Goal: Register for event/course

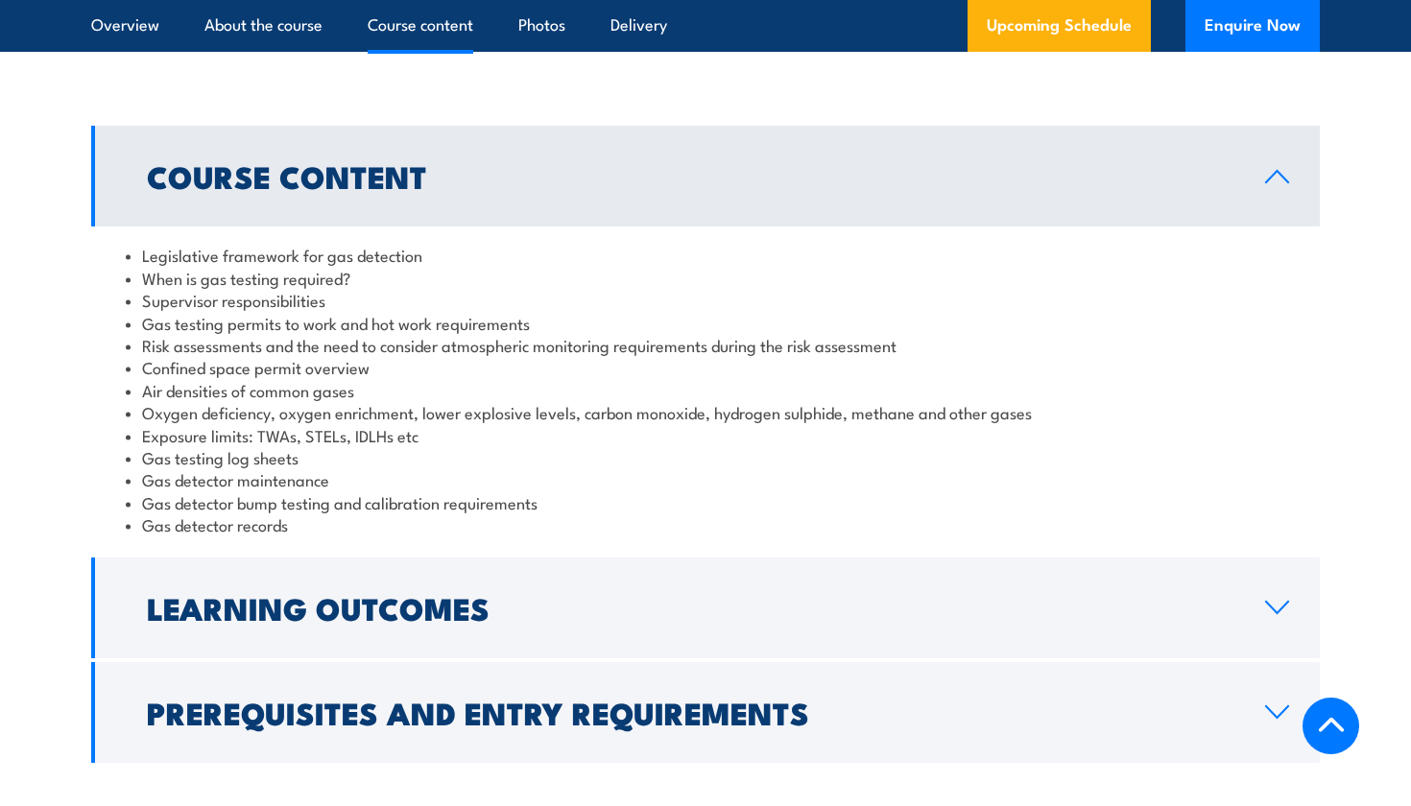
scroll to position [1593, 0]
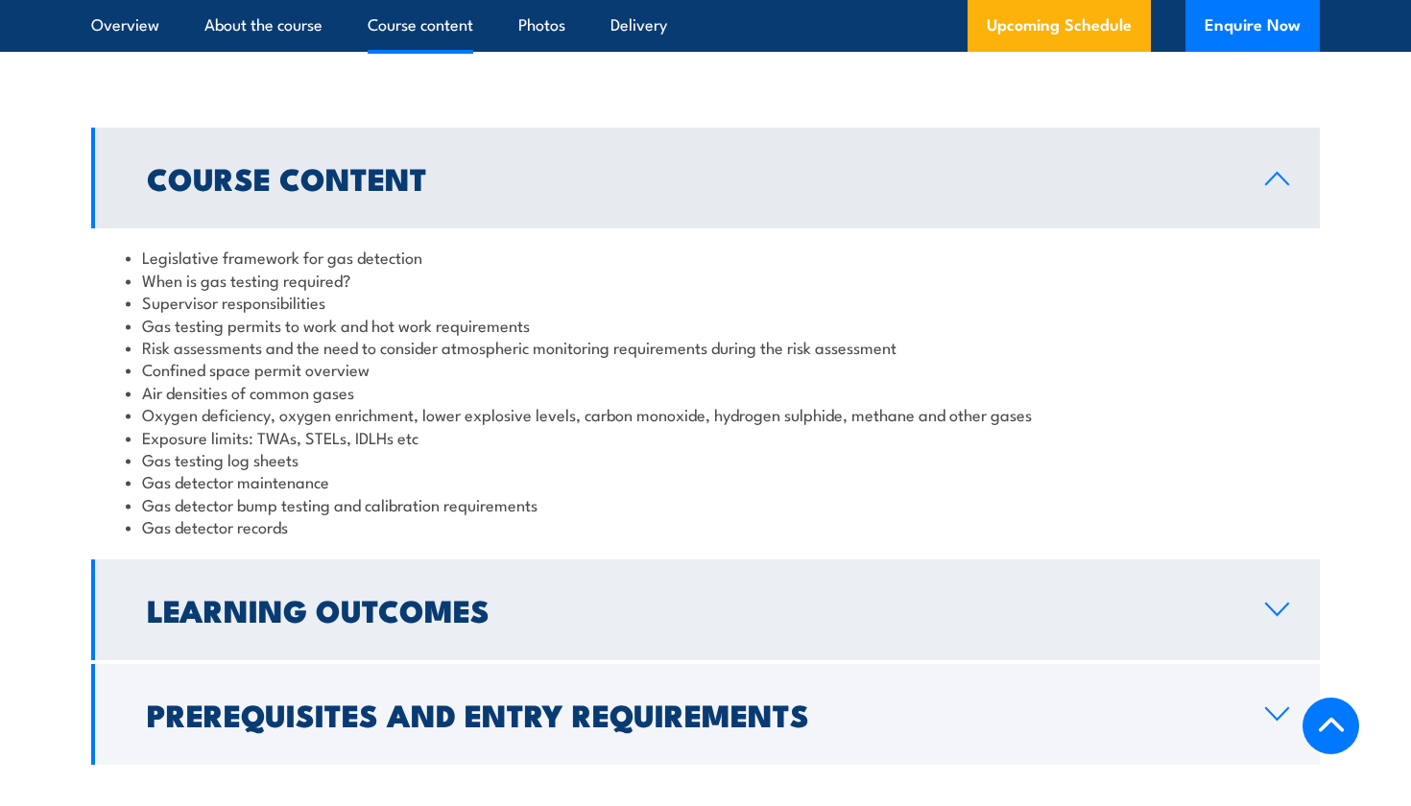
click at [462, 596] on h2 "Learning Outcomes" at bounding box center [690, 609] width 1087 height 27
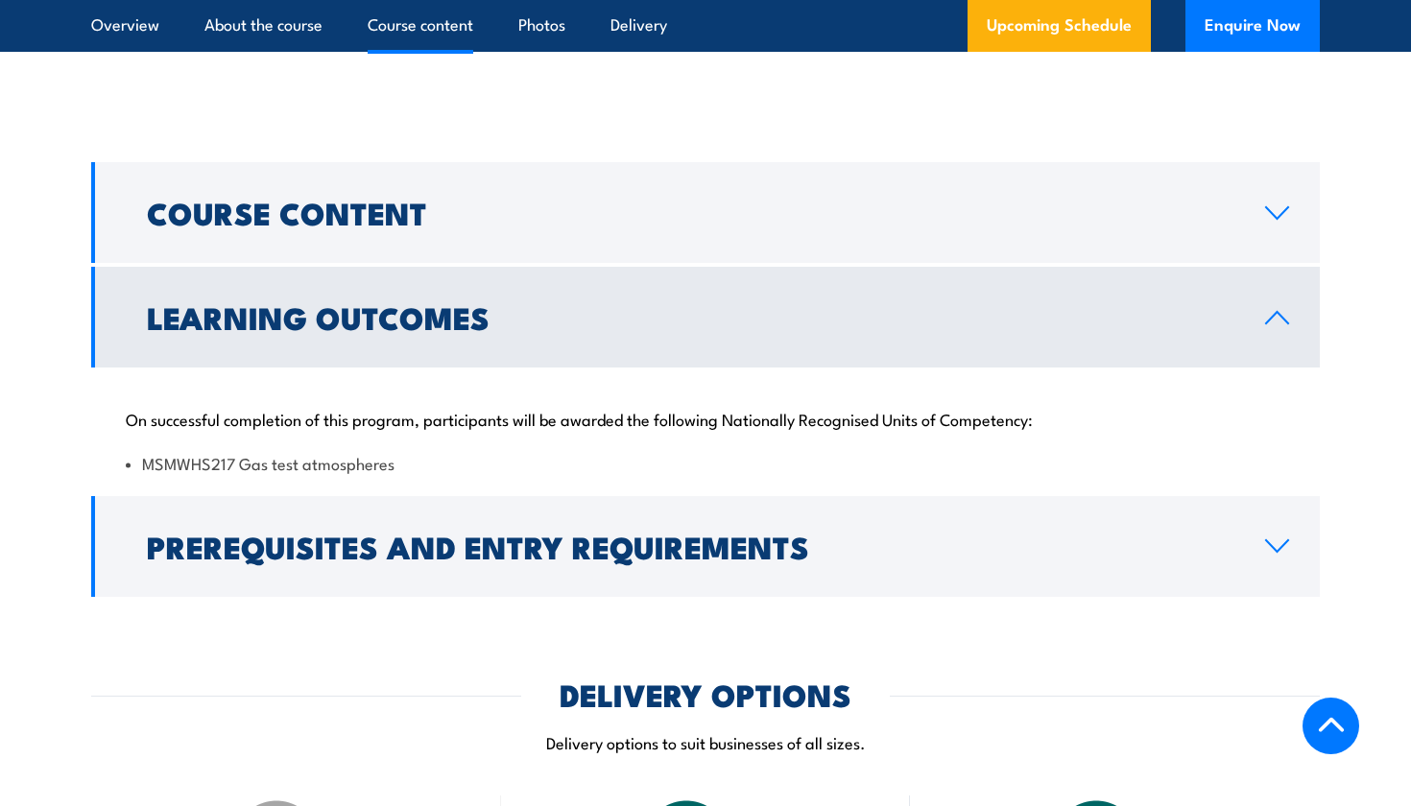
scroll to position [1555, 0]
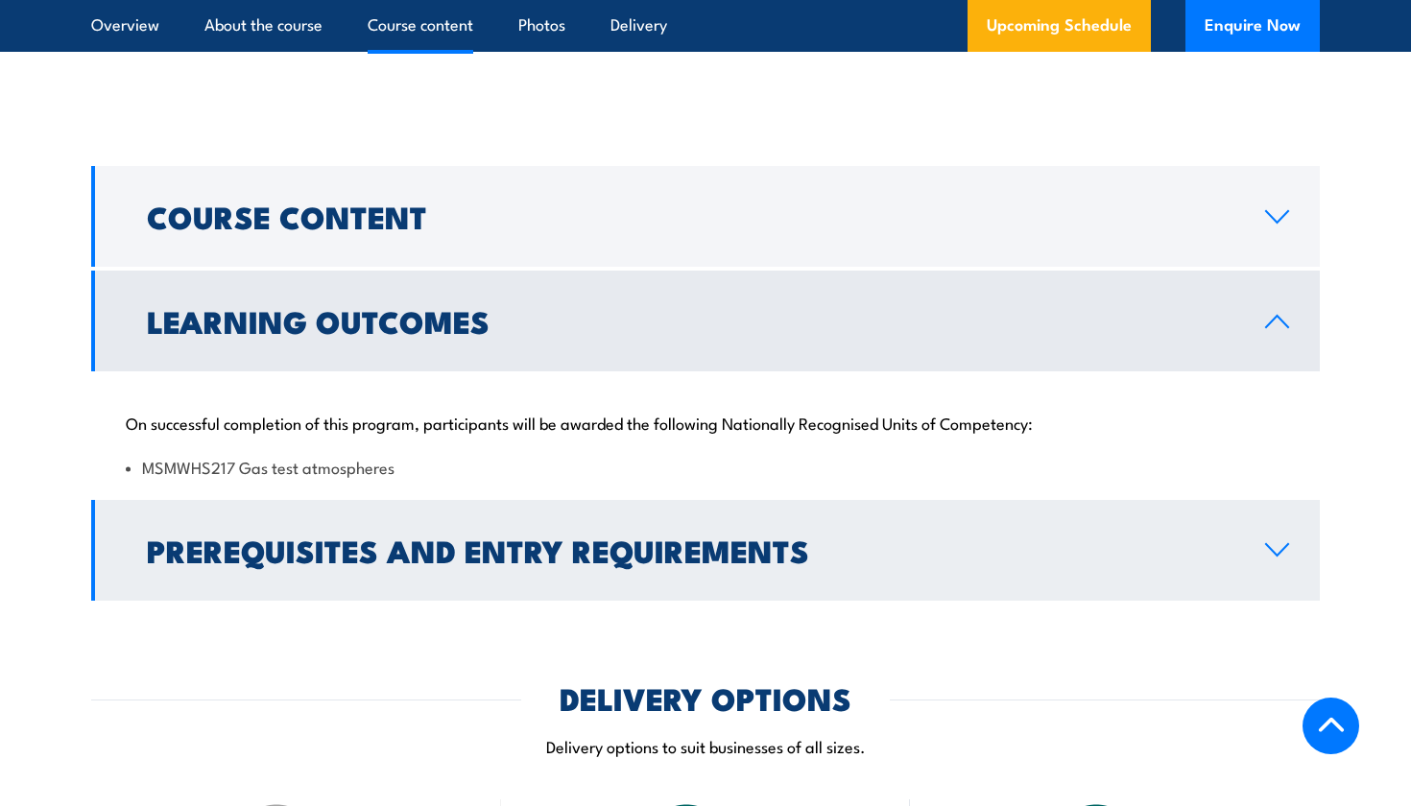
click at [212, 565] on link "Prerequisites and Entry Requirements" at bounding box center [705, 550] width 1229 height 101
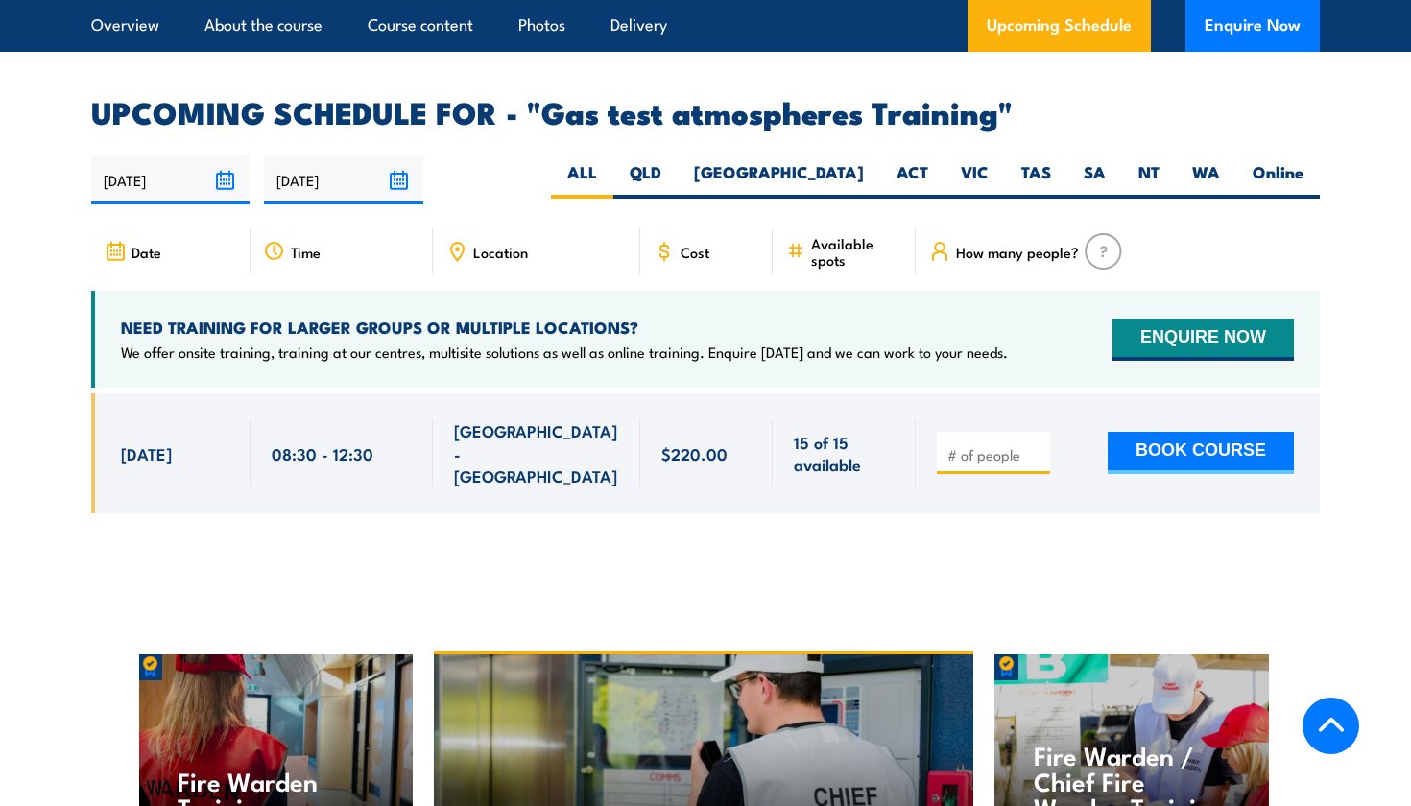
scroll to position [2958, 0]
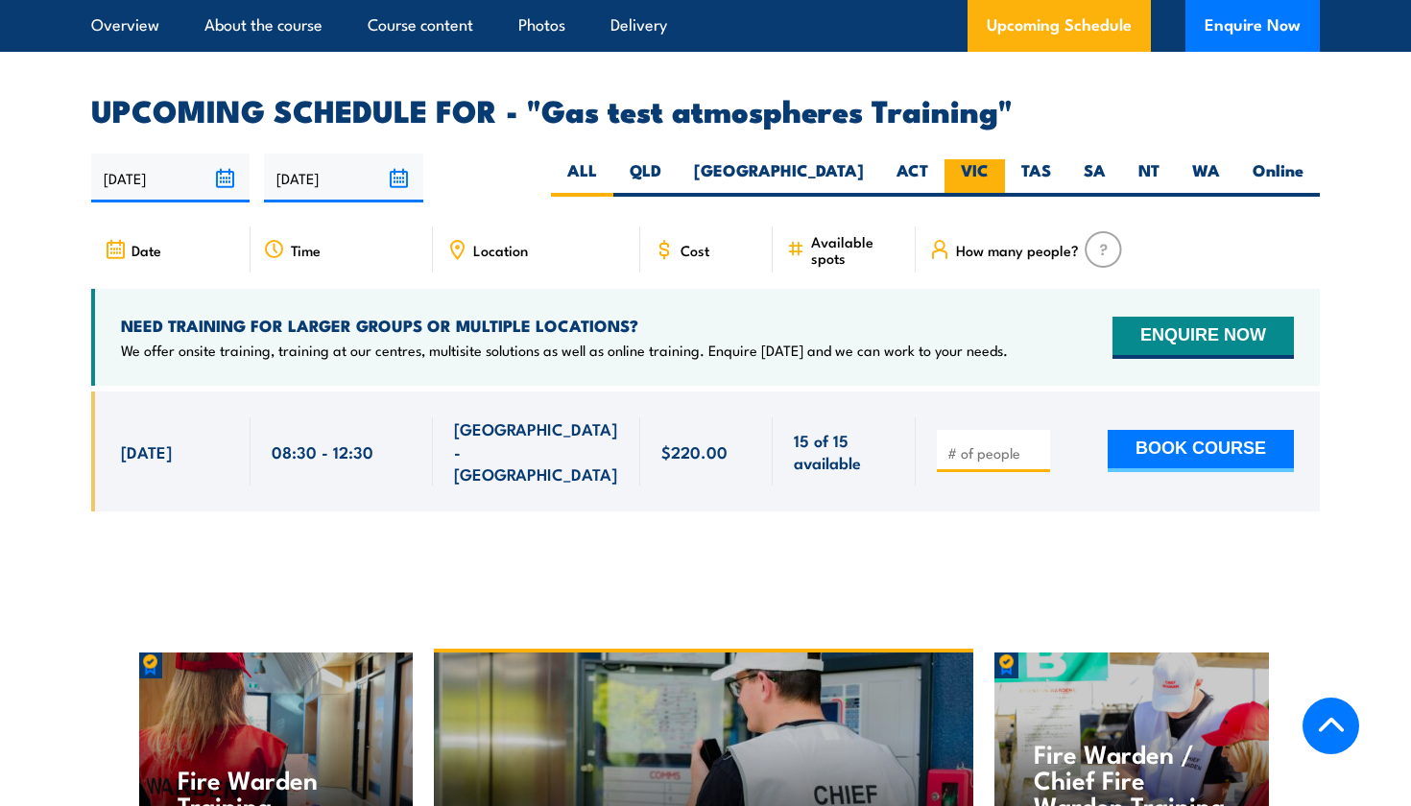
click at [955, 159] on label "VIC" at bounding box center [974, 177] width 60 height 37
click at [989, 159] on input "VIC" at bounding box center [995, 165] width 12 height 12
radio input "true"
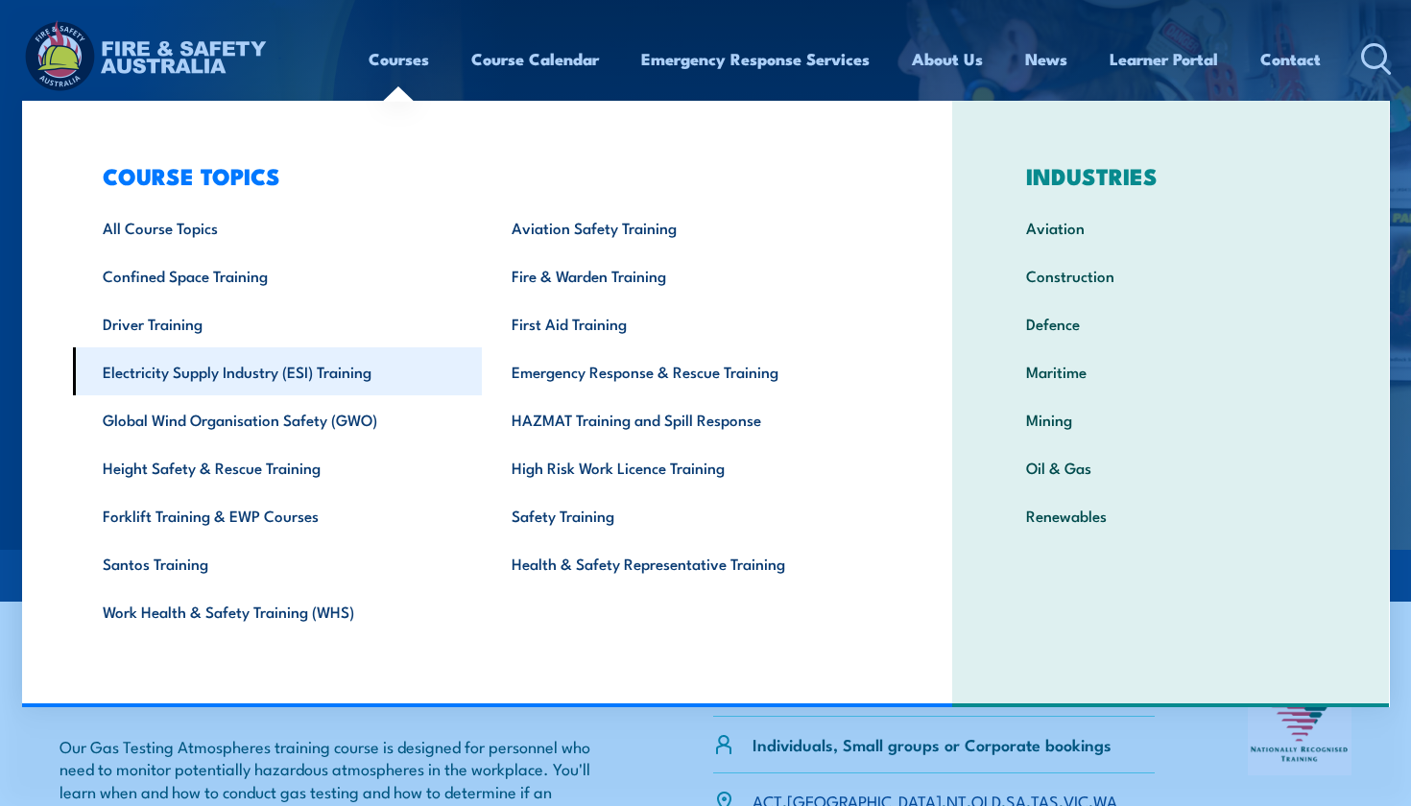
click at [215, 384] on link "Electricity Supply Industry (ESI) Training" at bounding box center [278, 371] width 410 height 48
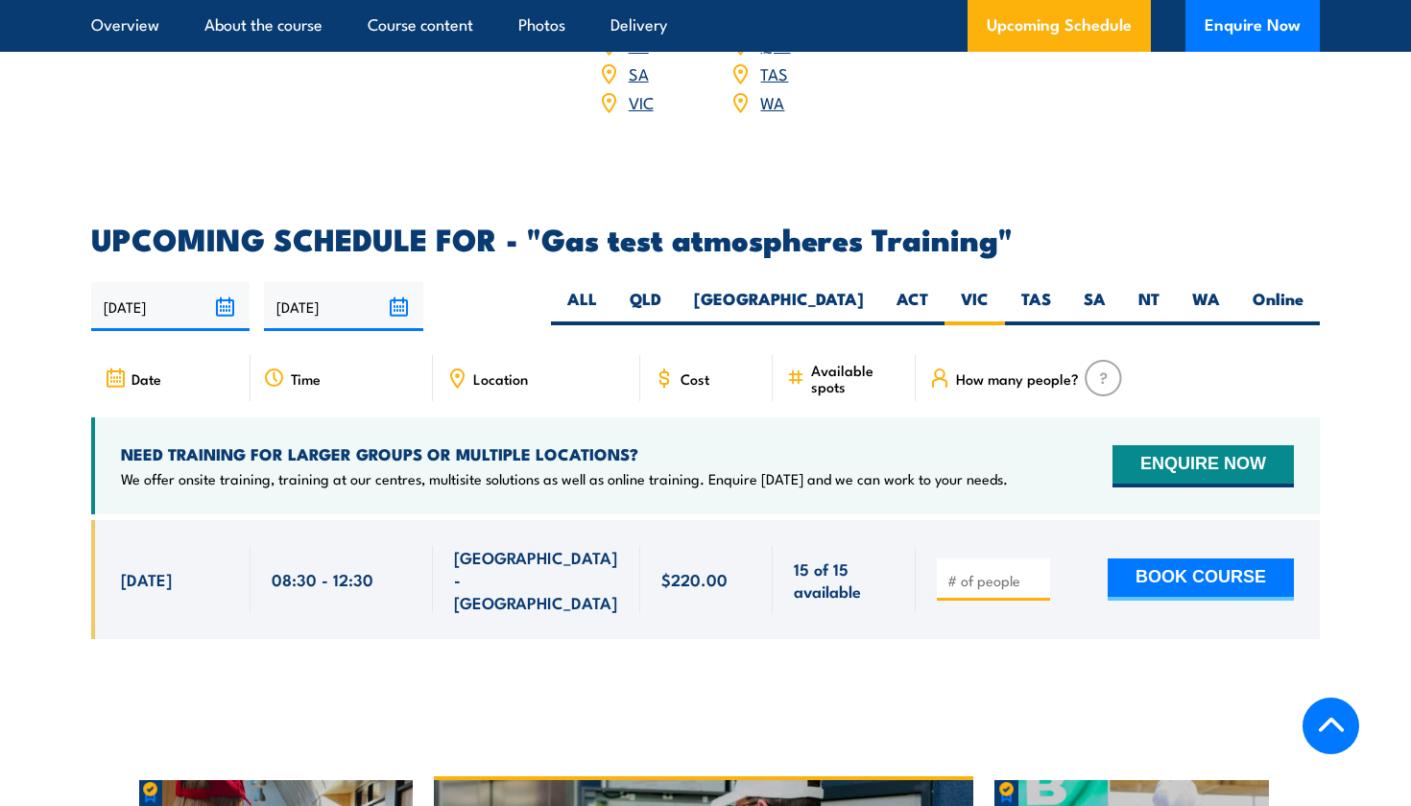
scroll to position [2991, 0]
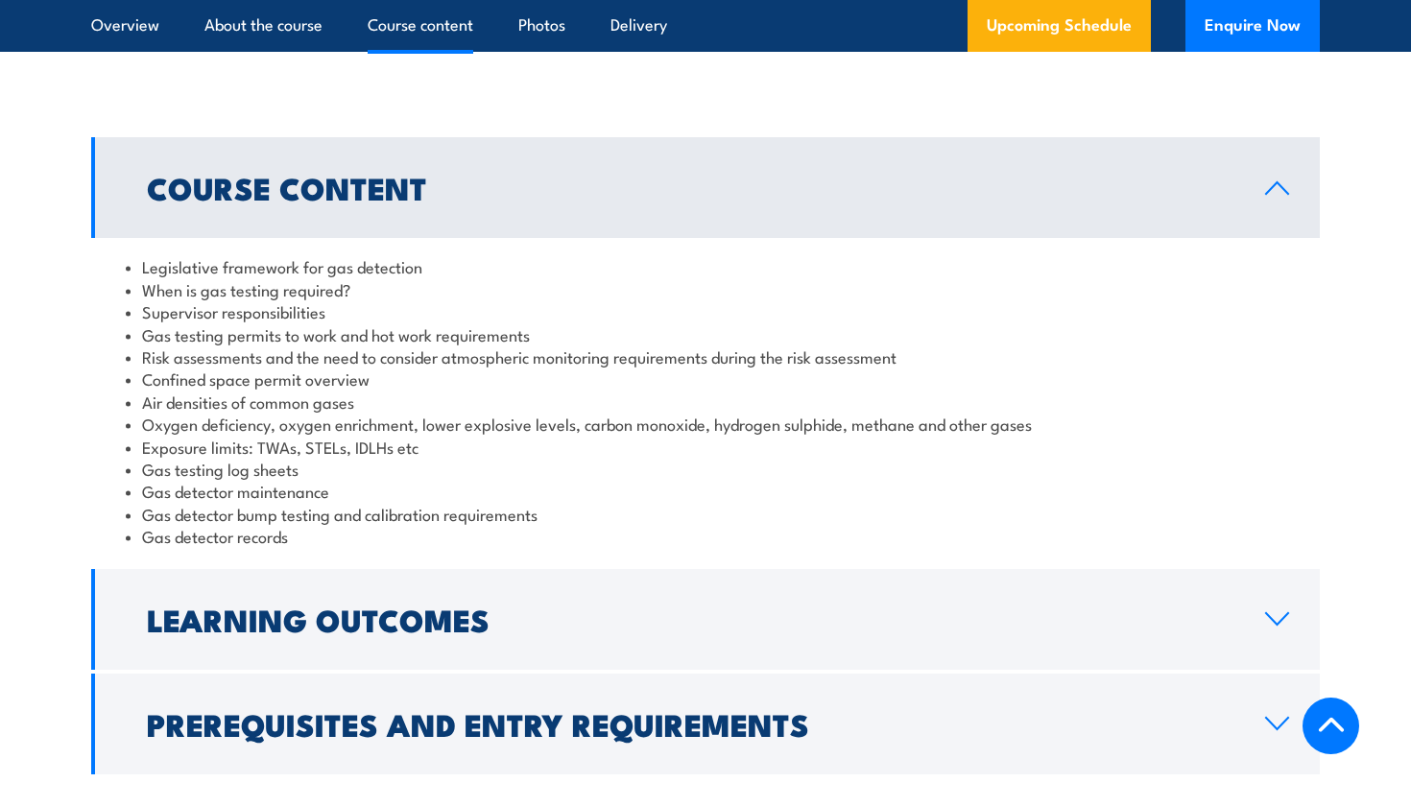
scroll to position [1587, 0]
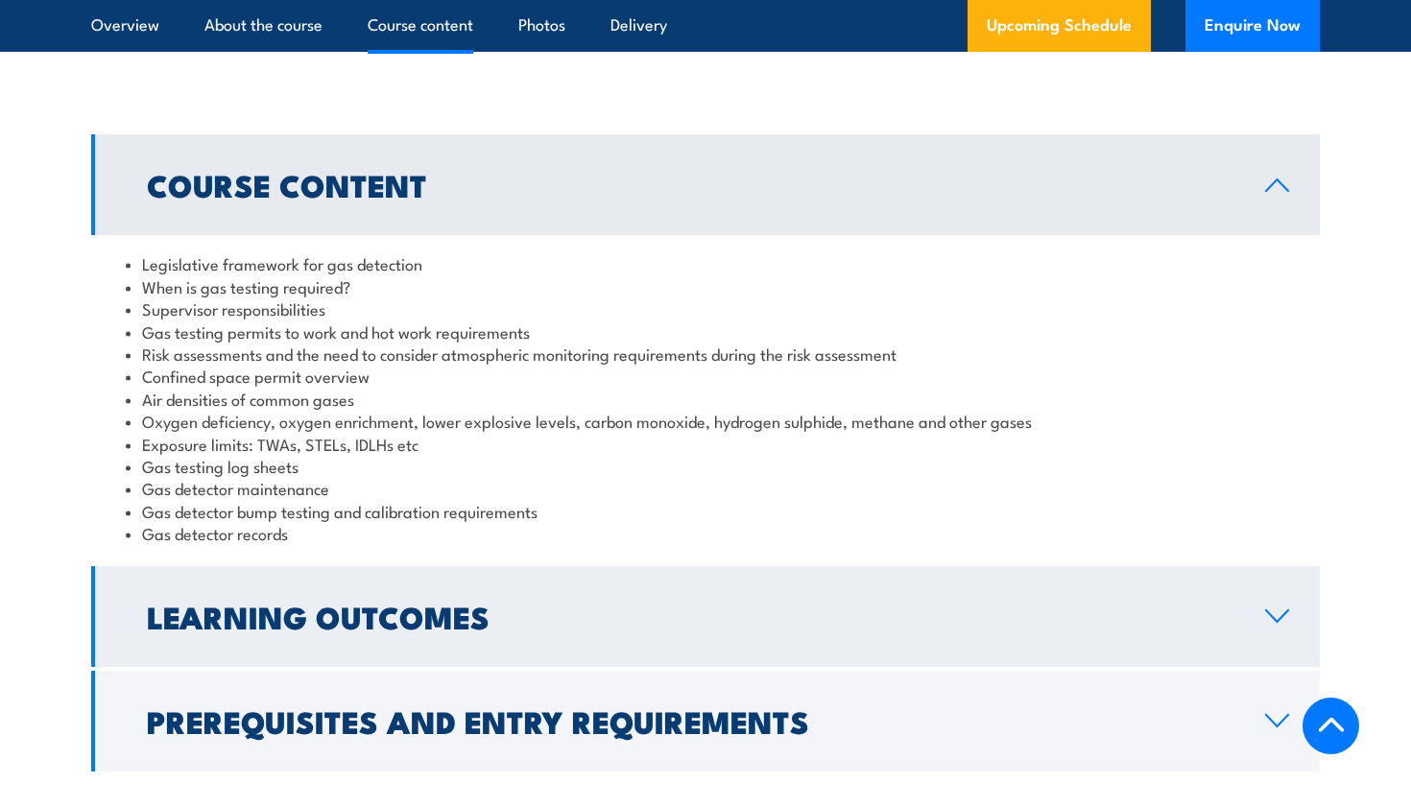
click at [531, 586] on link "Learning Outcomes" at bounding box center [705, 616] width 1229 height 101
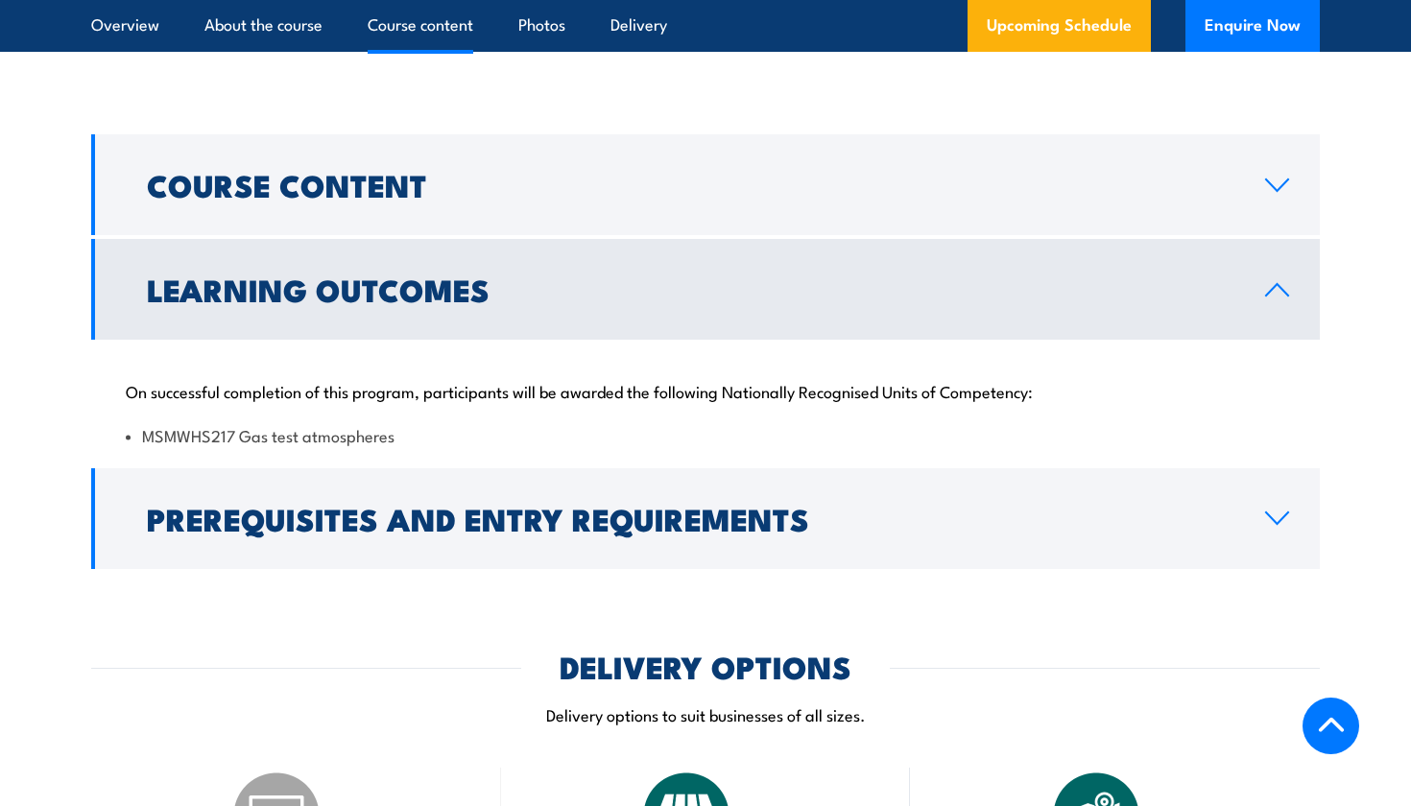
click at [561, 525] on h2 "Prerequisites and Entry Requirements" at bounding box center [690, 518] width 1087 height 27
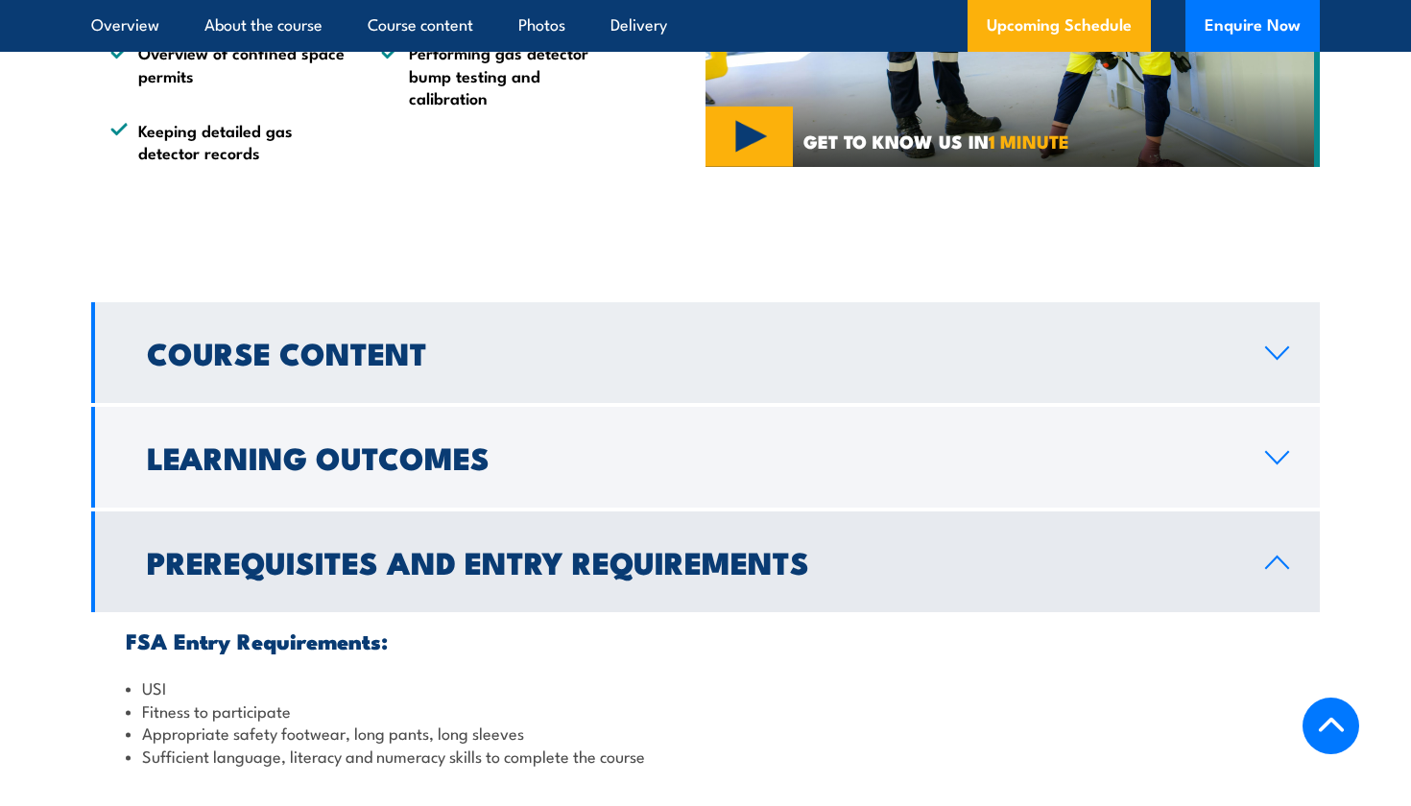
click at [590, 339] on h2 "Course Content" at bounding box center [690, 352] width 1087 height 27
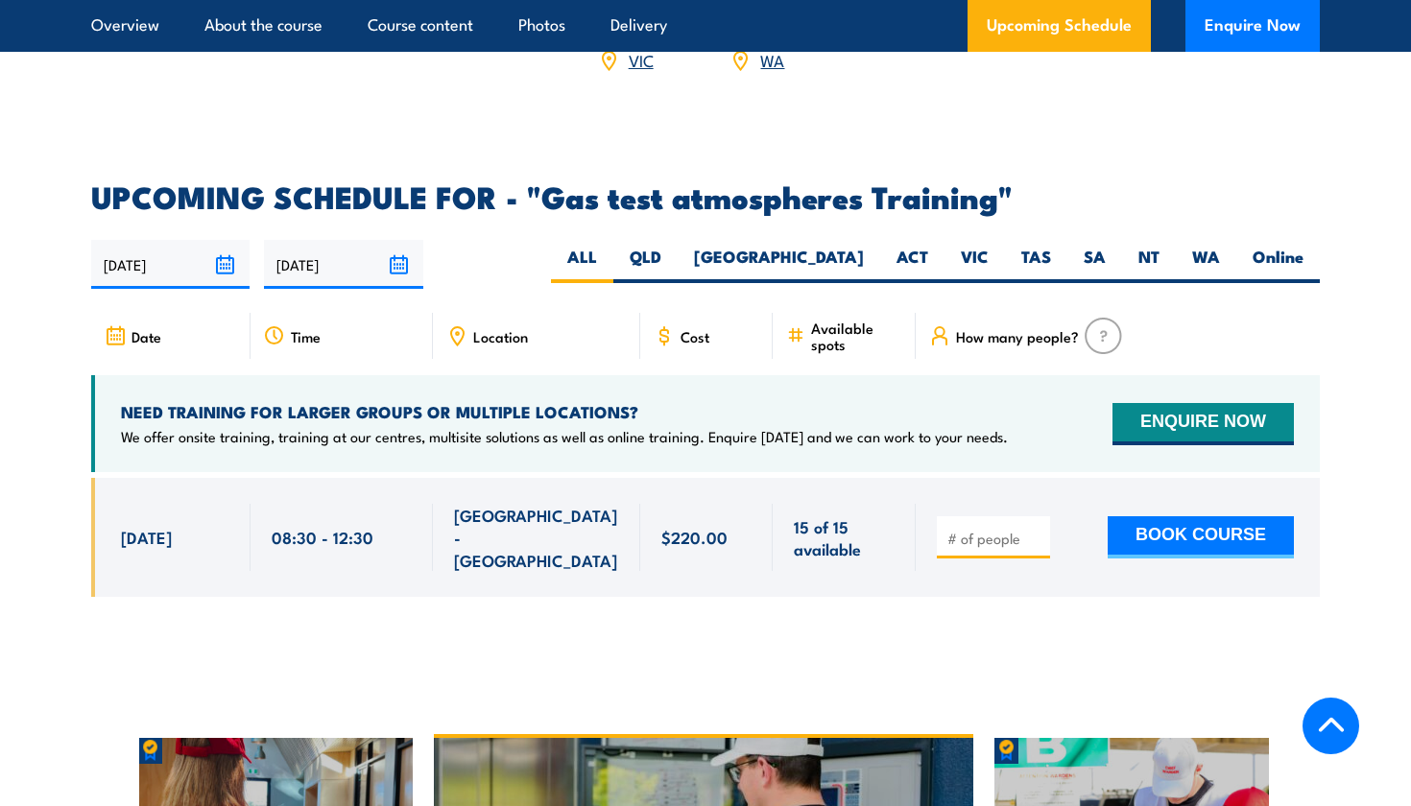
scroll to position [3029, 0]
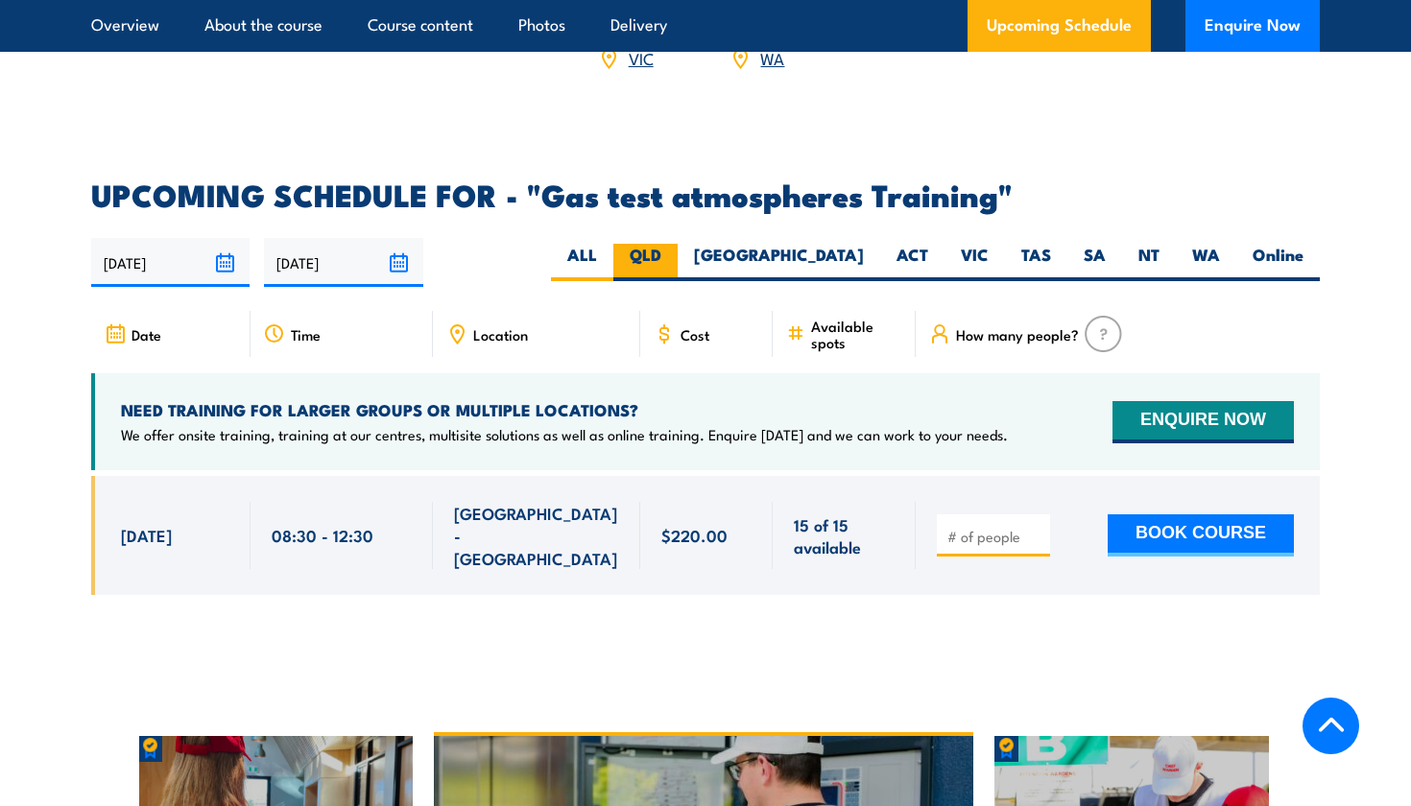
click at [678, 244] on label "QLD" at bounding box center [645, 262] width 64 height 37
click at [674, 244] on input "QLD" at bounding box center [667, 250] width 12 height 12
radio input "true"
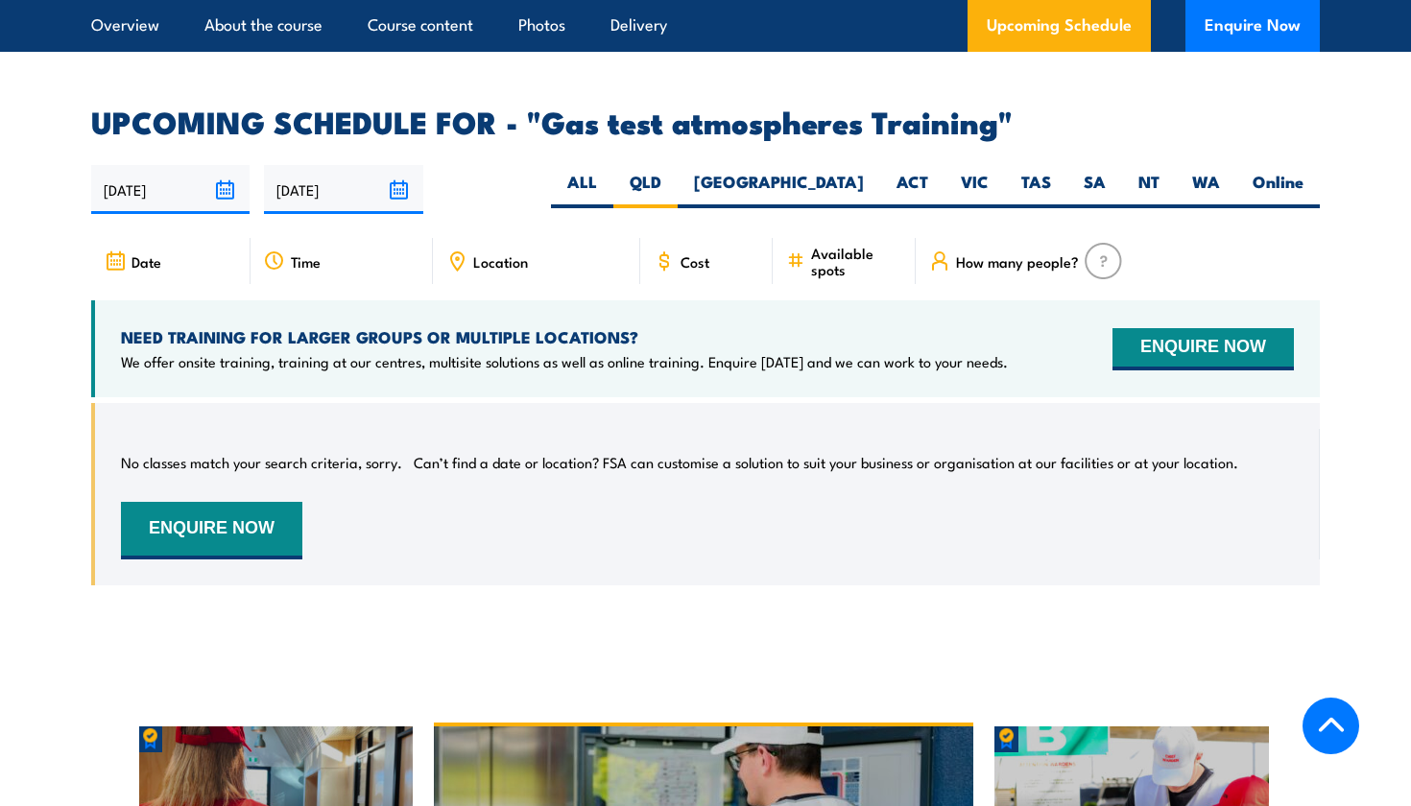
scroll to position [3100, 0]
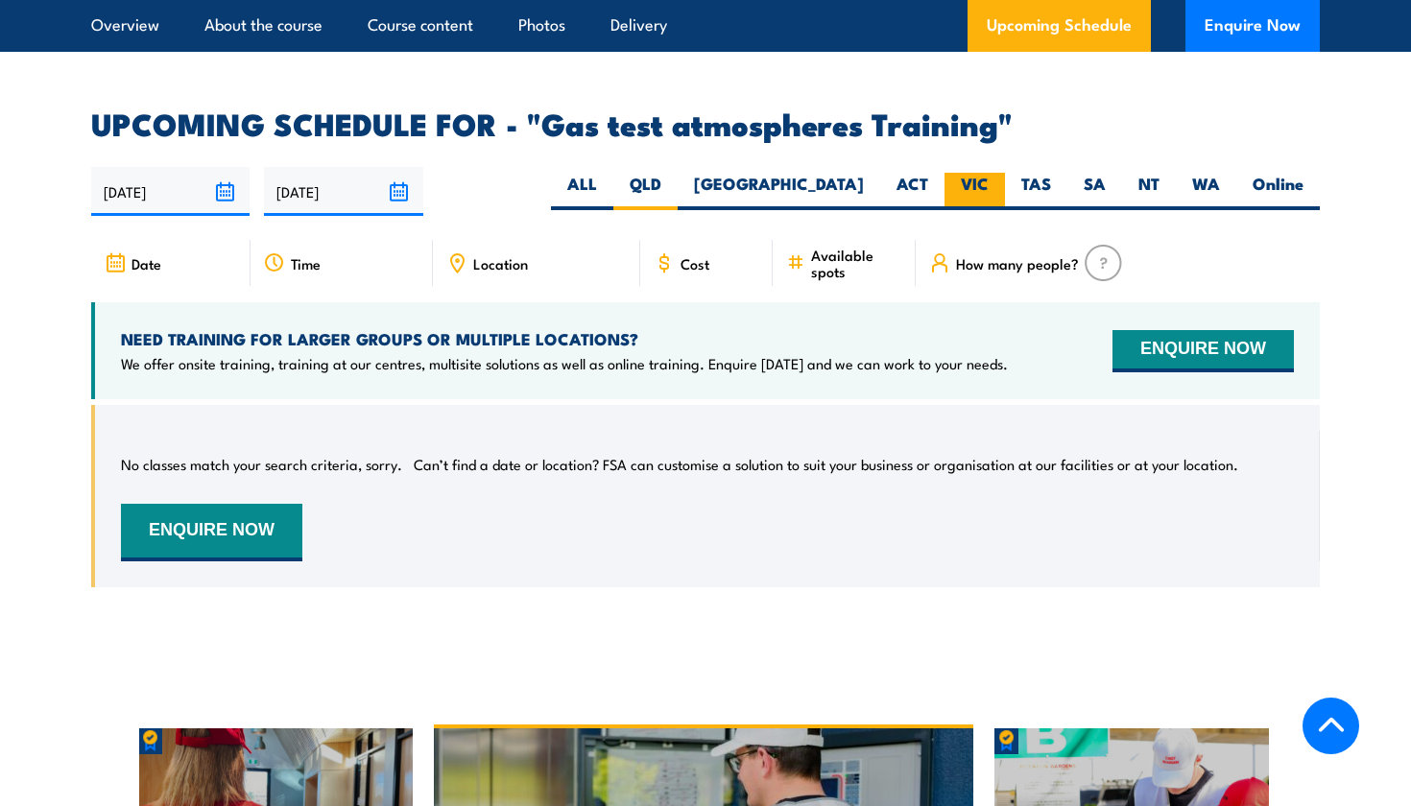
click at [967, 173] on label "VIC" at bounding box center [974, 191] width 60 height 37
click at [989, 173] on input "VIC" at bounding box center [995, 179] width 12 height 12
radio input "true"
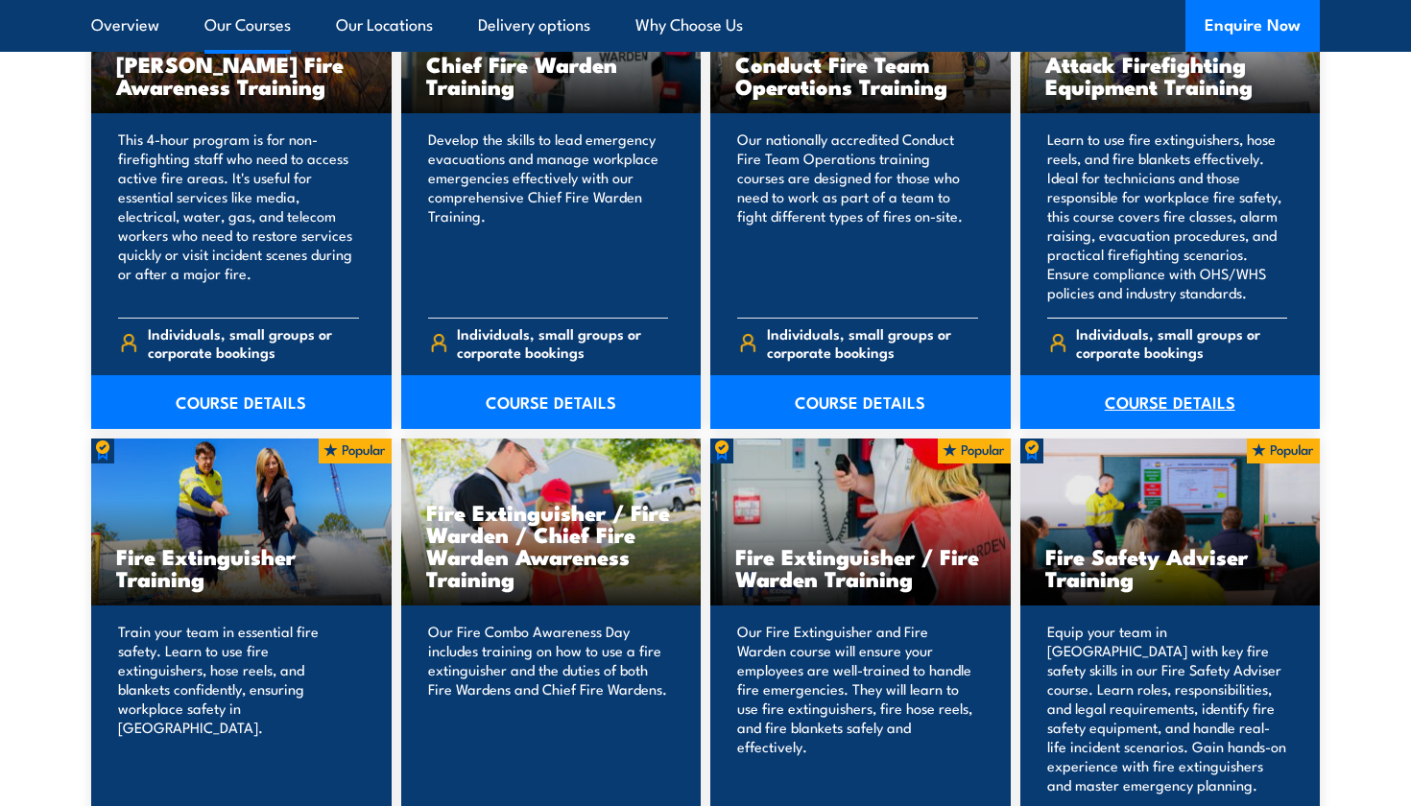
scroll to position [1645, 0]
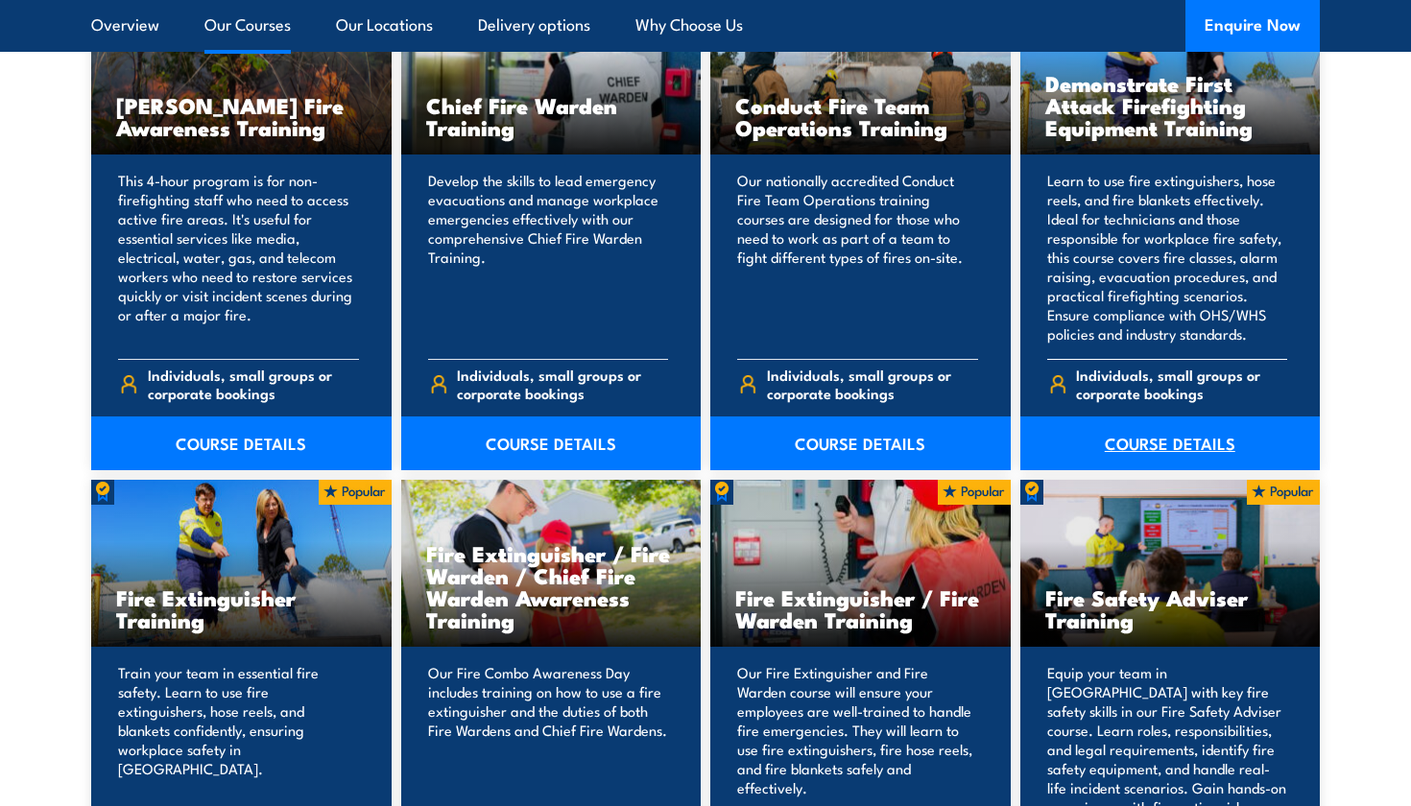
click at [1127, 442] on link "COURSE DETAILS" at bounding box center [1170, 444] width 300 height 54
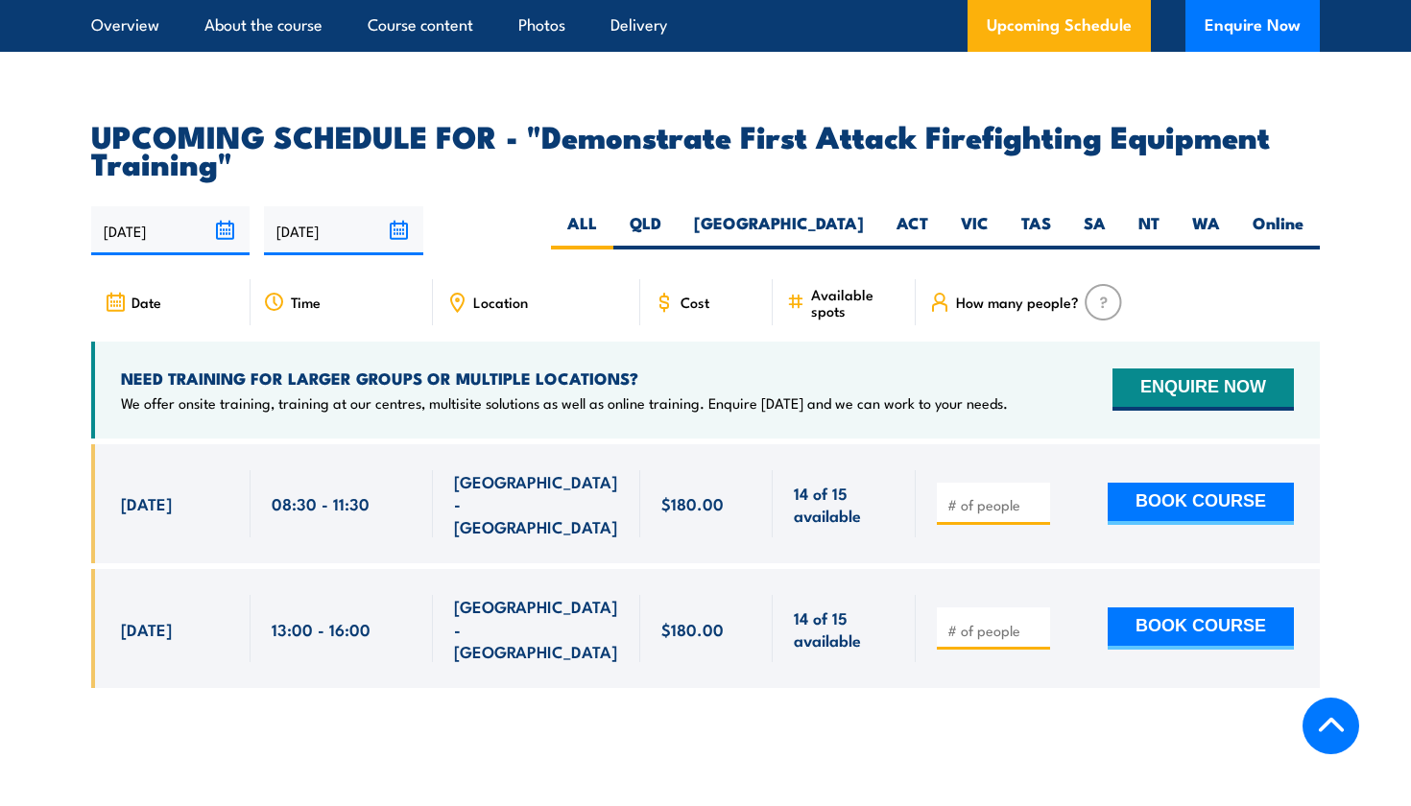
scroll to position [3374, 0]
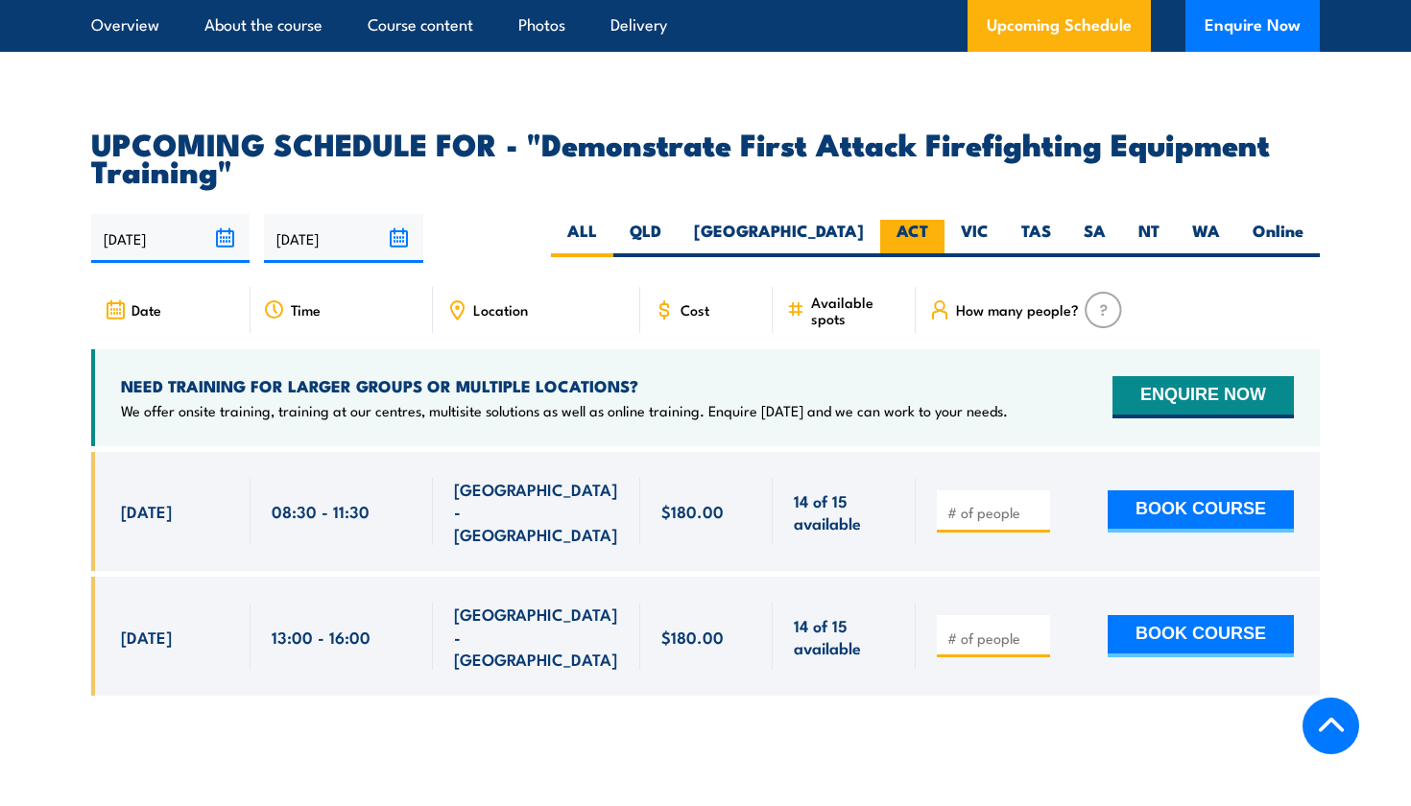
click at [902, 220] on label "ACT" at bounding box center [912, 238] width 64 height 37
click at [928, 220] on input "ACT" at bounding box center [934, 226] width 12 height 12
radio input "true"
